Goal: Check status: Check status

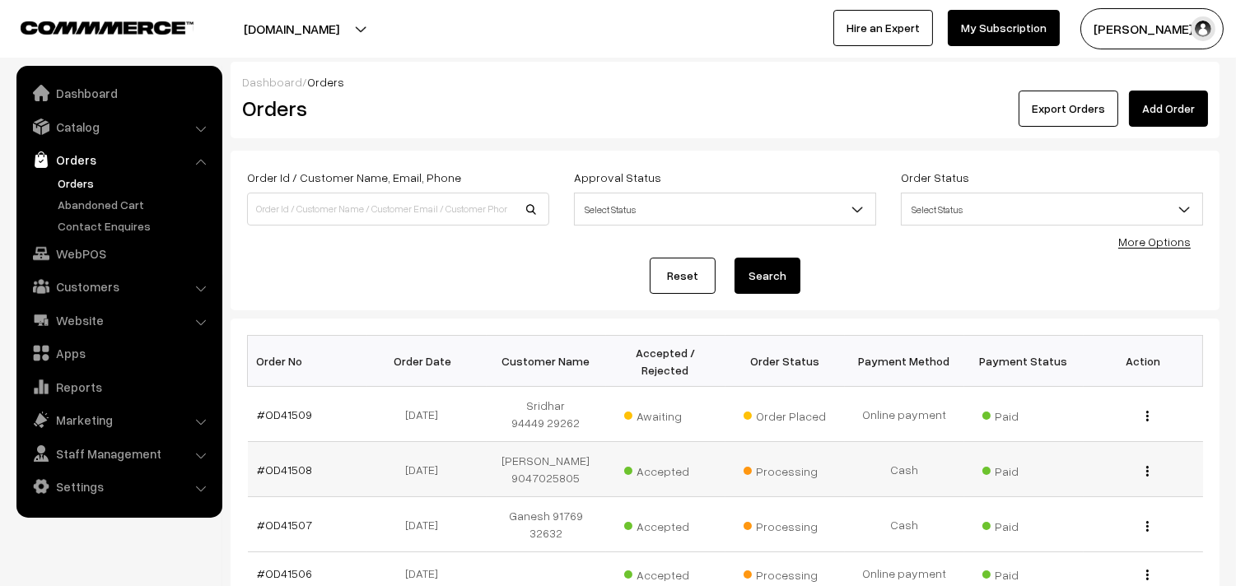
scroll to position [91, 0]
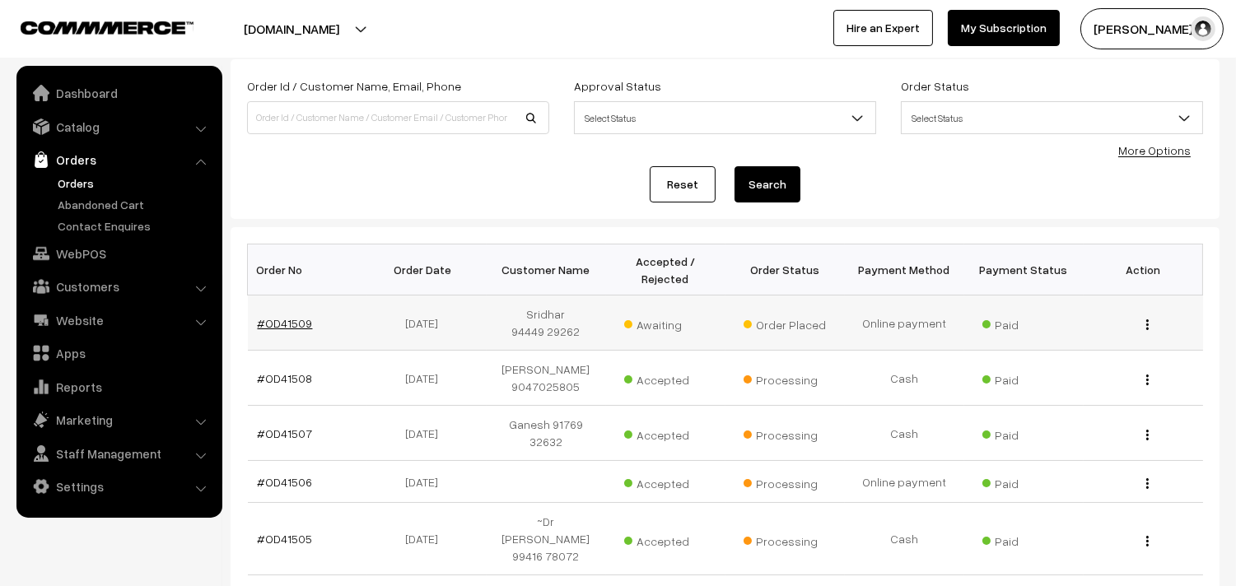
click at [276, 326] on link "#OD41509" at bounding box center [285, 323] width 55 height 14
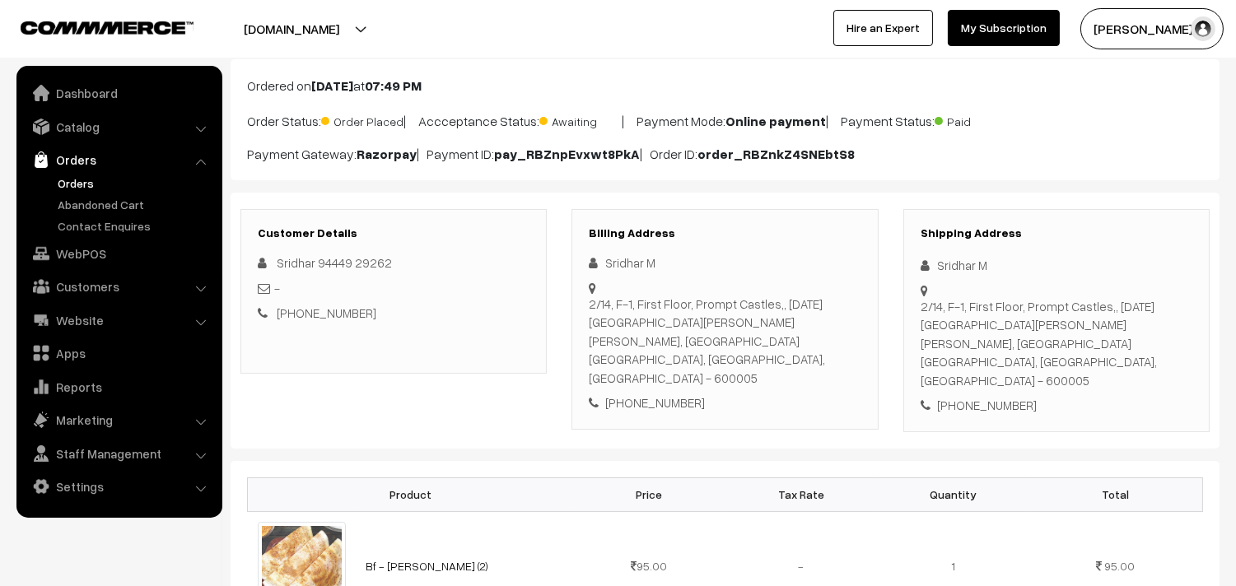
scroll to position [91, 0]
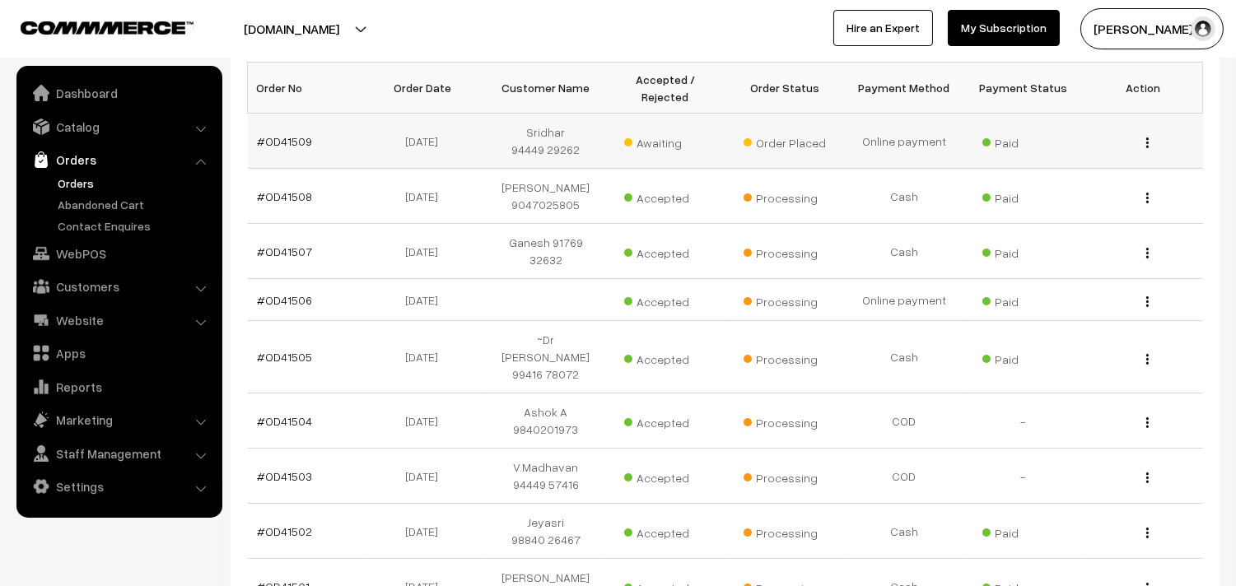
scroll to position [274, 0]
click at [290, 295] on link "#OD41506" at bounding box center [285, 299] width 55 height 14
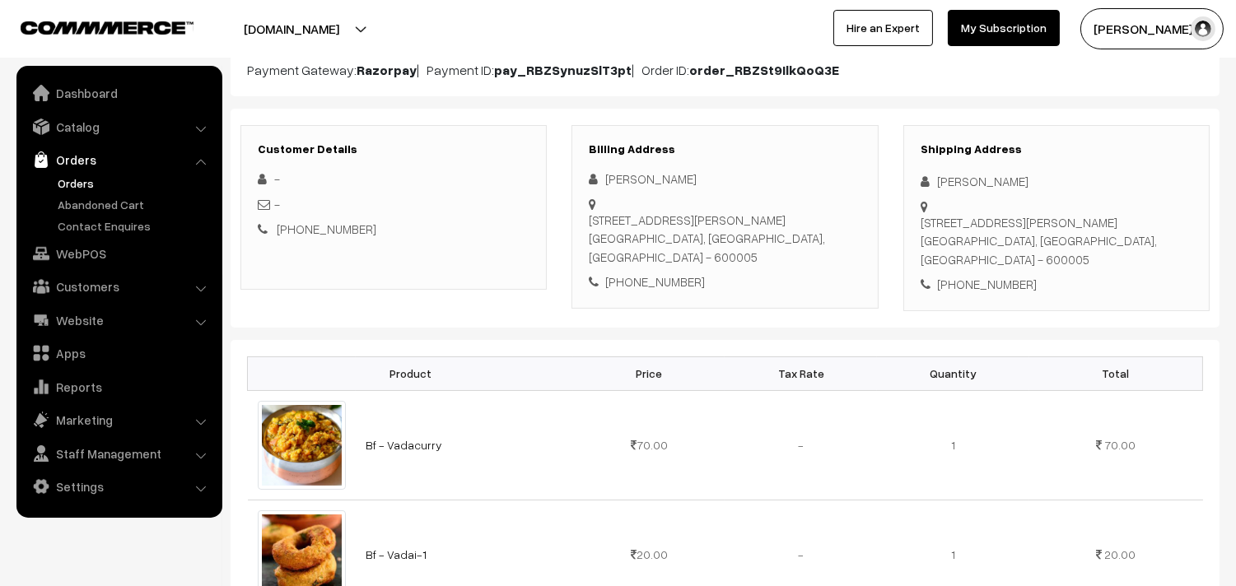
scroll to position [366, 0]
